Goal: Information Seeking & Learning: Learn about a topic

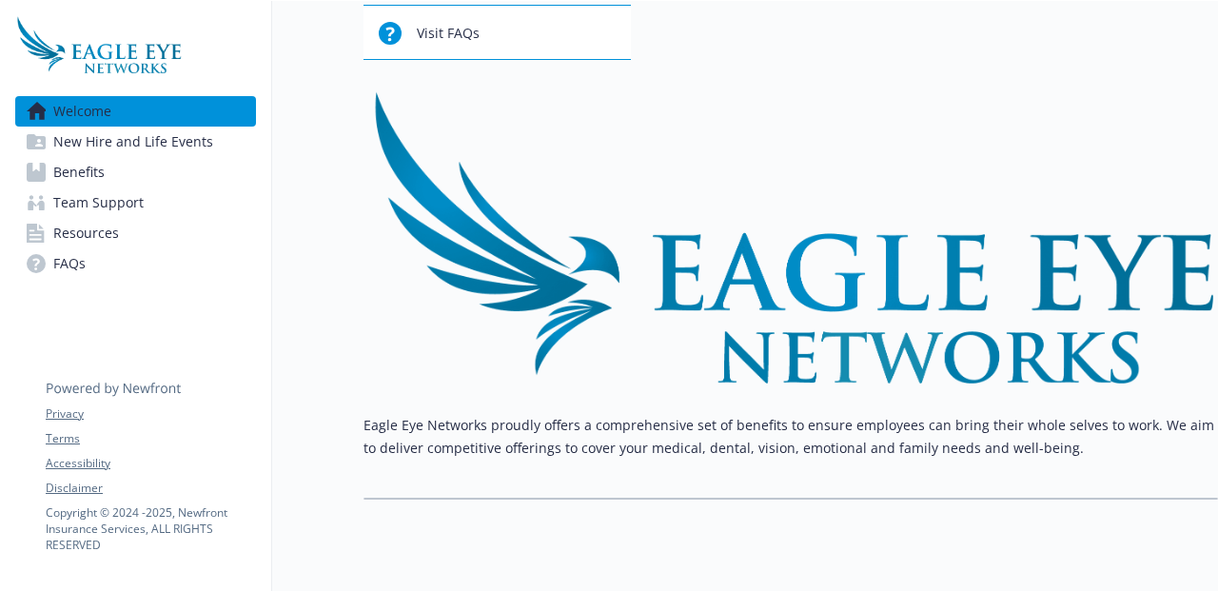
scroll to position [229, 0]
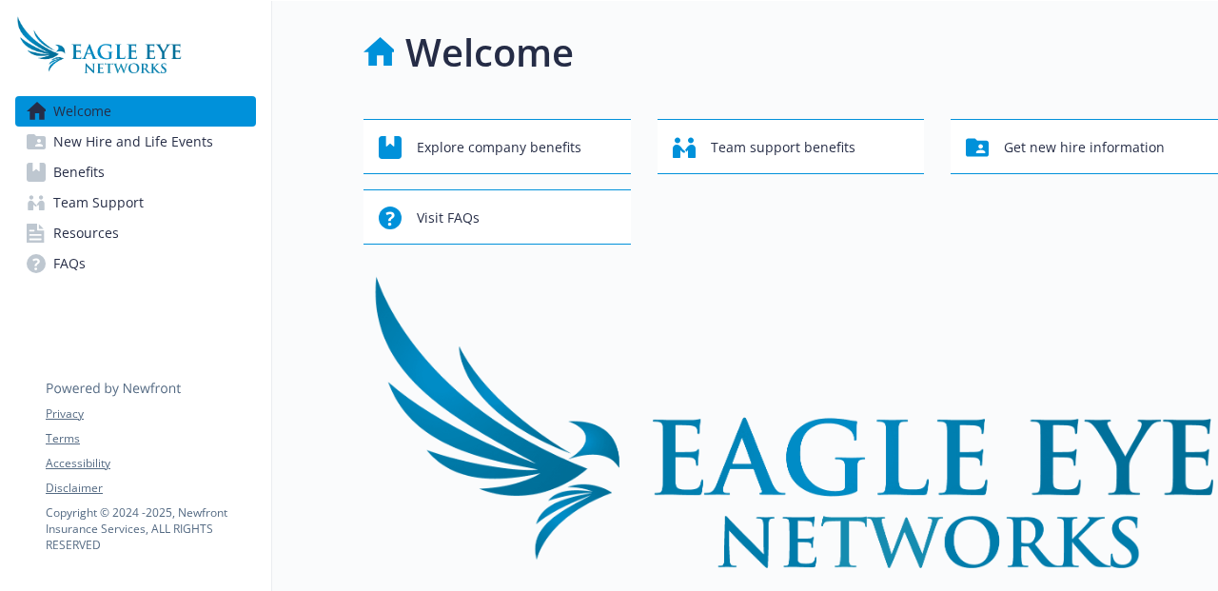
click at [114, 160] on link "Benefits" at bounding box center [135, 172] width 241 height 30
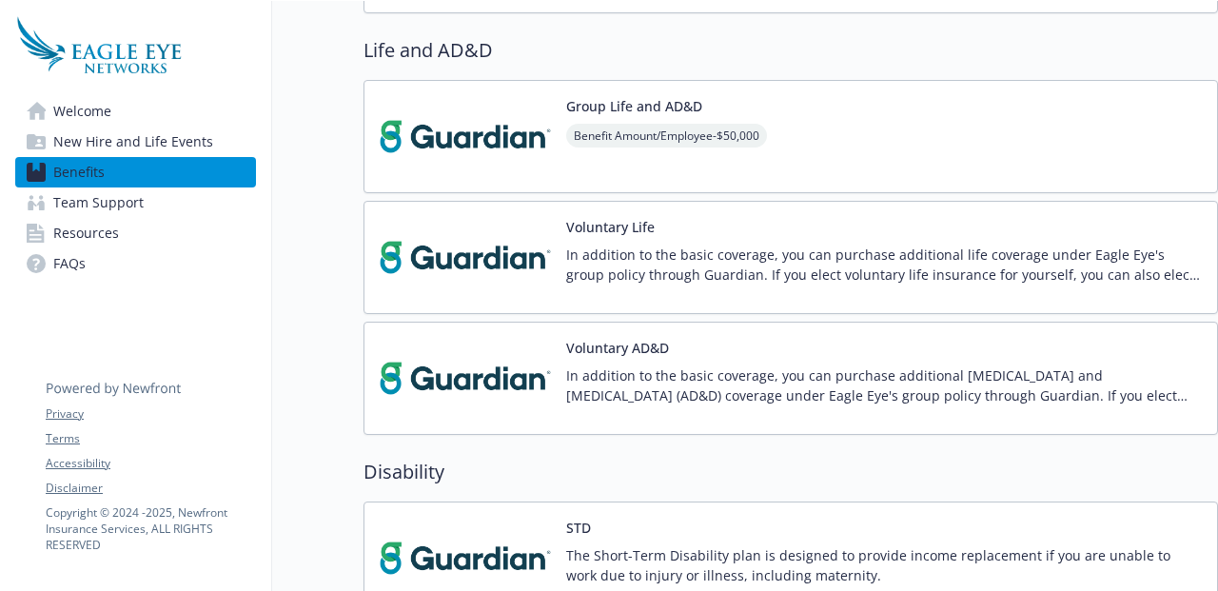
scroll to position [794, 0]
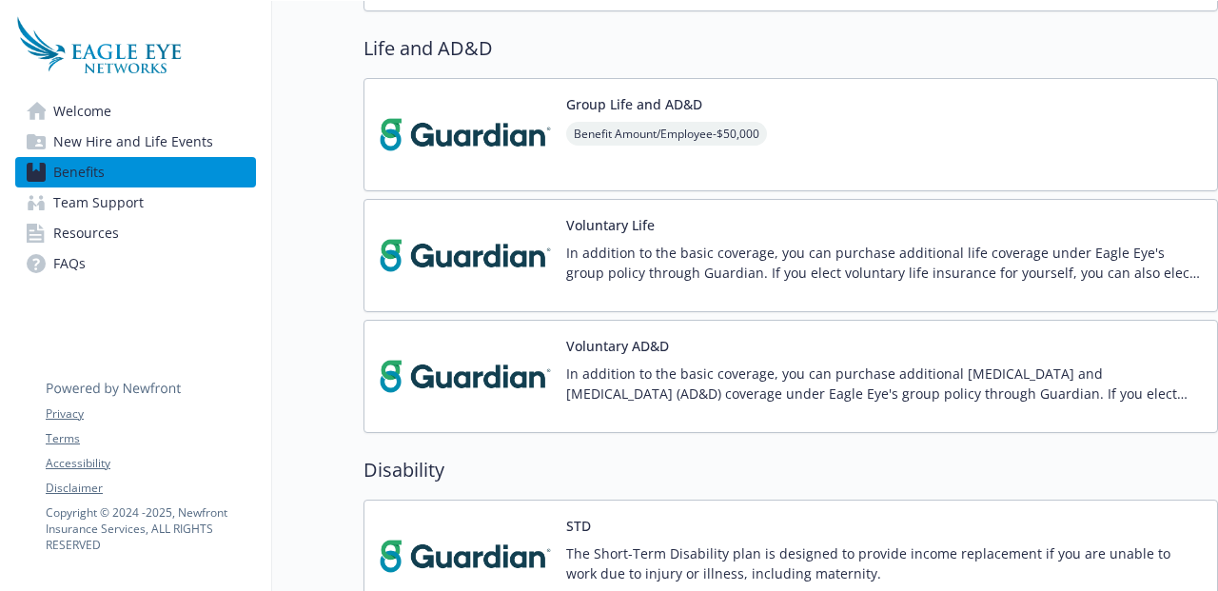
click at [708, 360] on div "Voluntary AD&D In addition to the basic coverage, you can purchase additional […" at bounding box center [884, 376] width 636 height 81
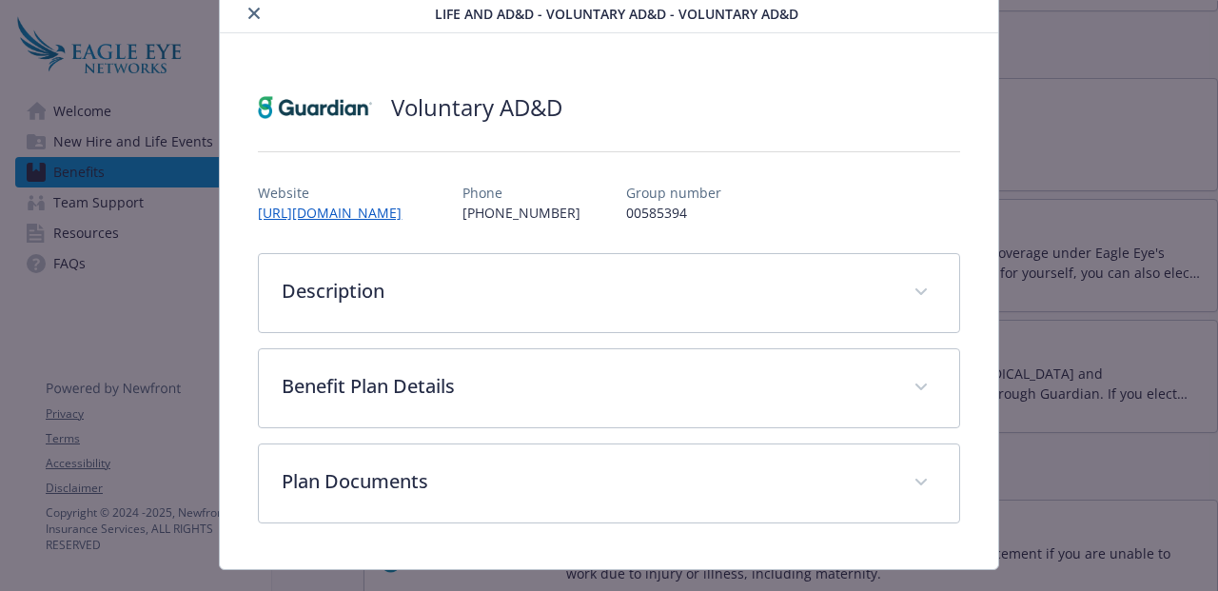
scroll to position [108, 0]
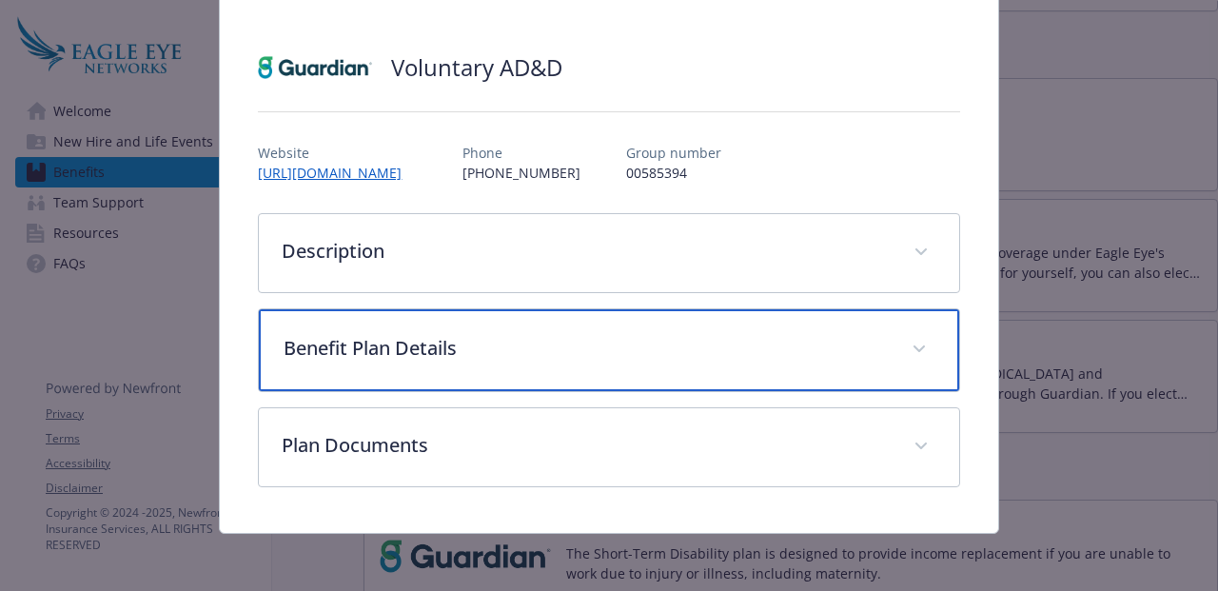
click at [712, 350] on p "Benefit Plan Details" at bounding box center [586, 348] width 604 height 29
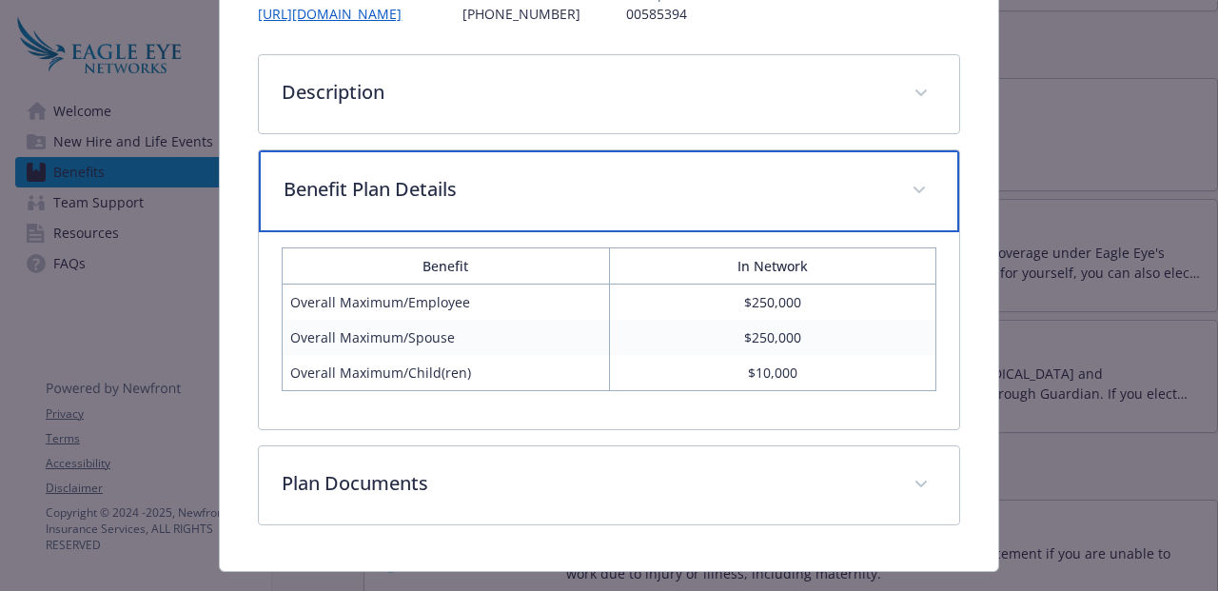
scroll to position [279, 0]
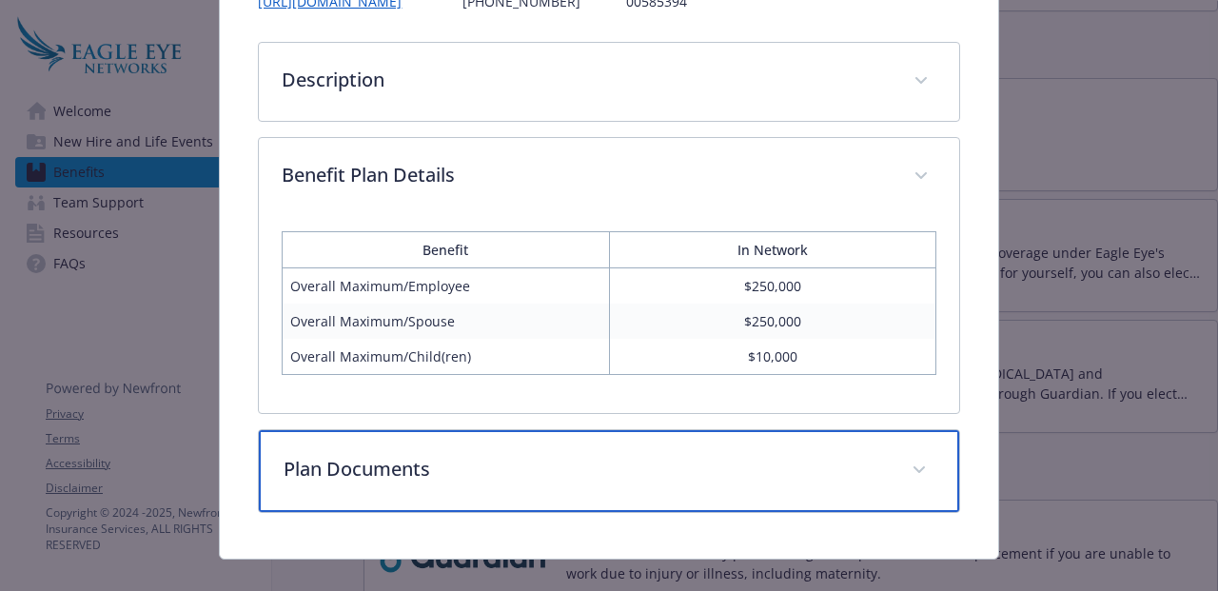
click at [698, 482] on p "Plan Documents" at bounding box center [586, 469] width 604 height 29
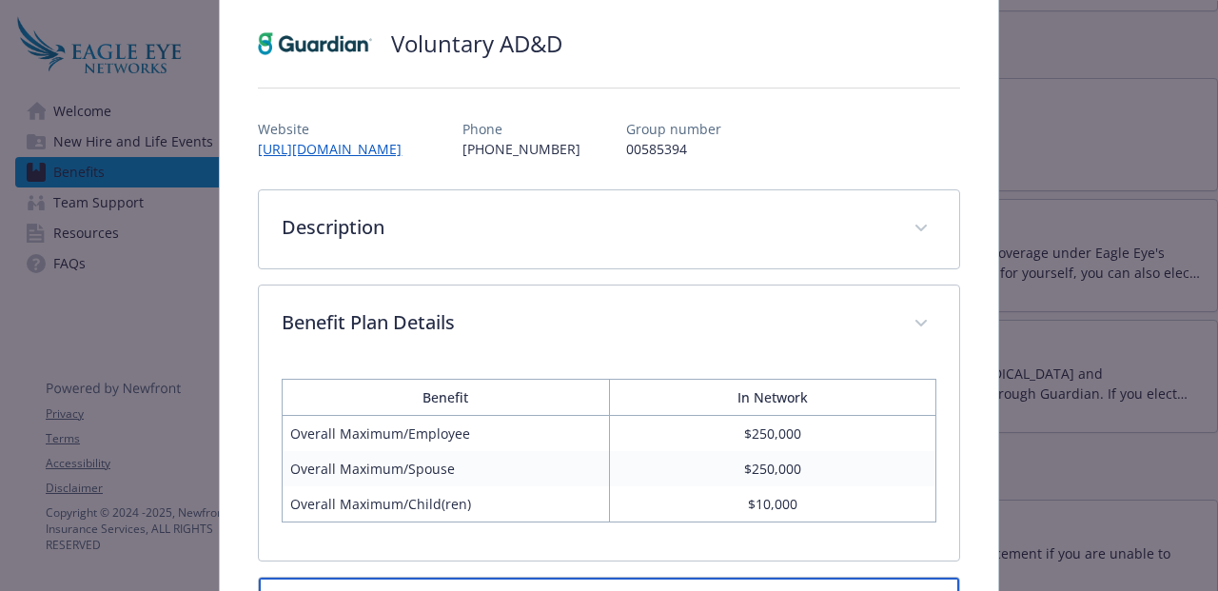
scroll to position [168, 0]
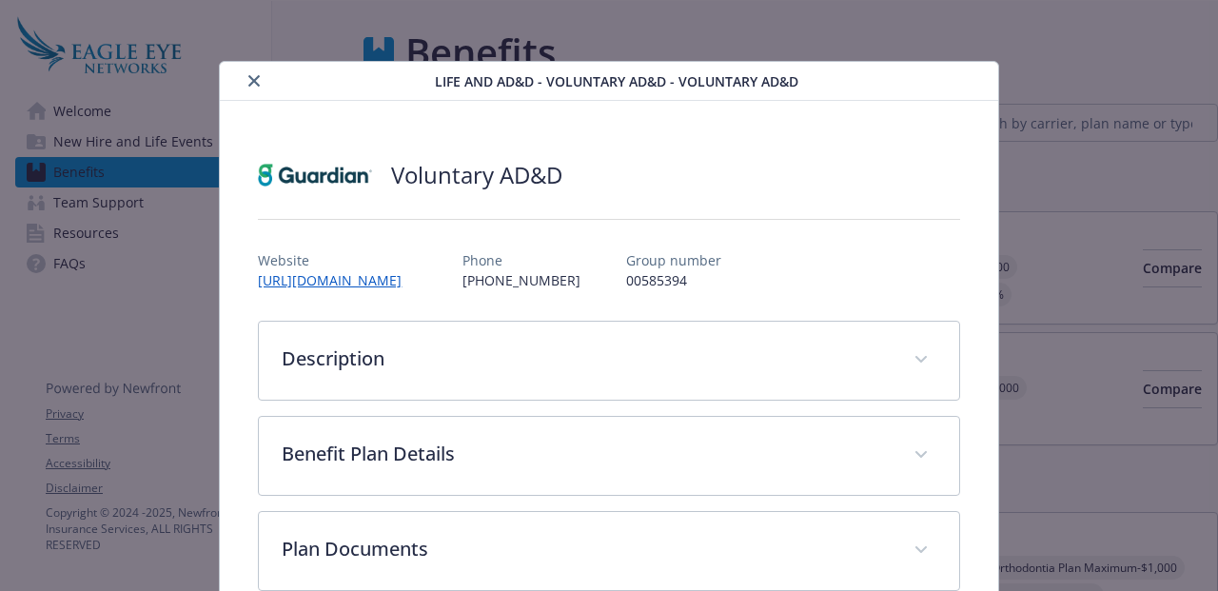
scroll to position [41, 0]
